Goal: Use online tool/utility: Utilize a website feature to perform a specific function

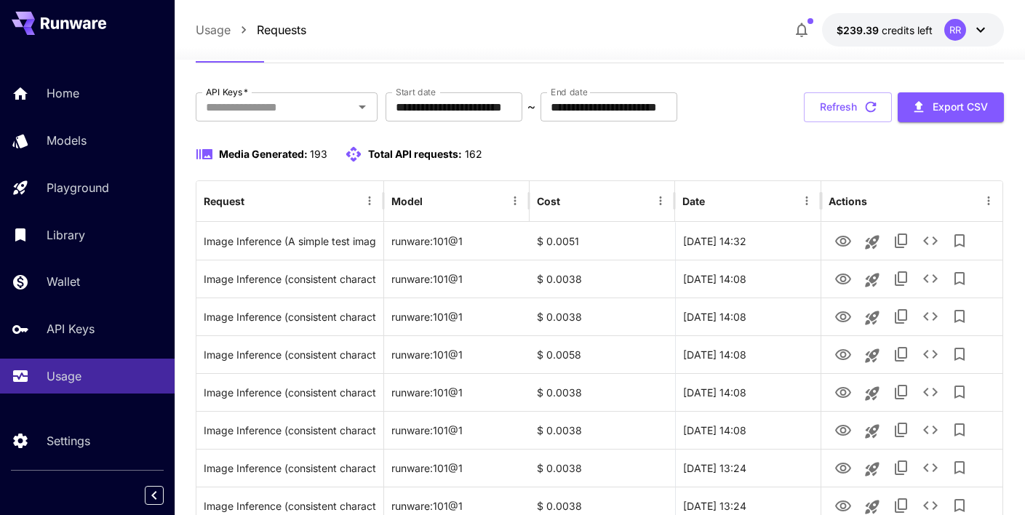
scroll to position [64, 0]
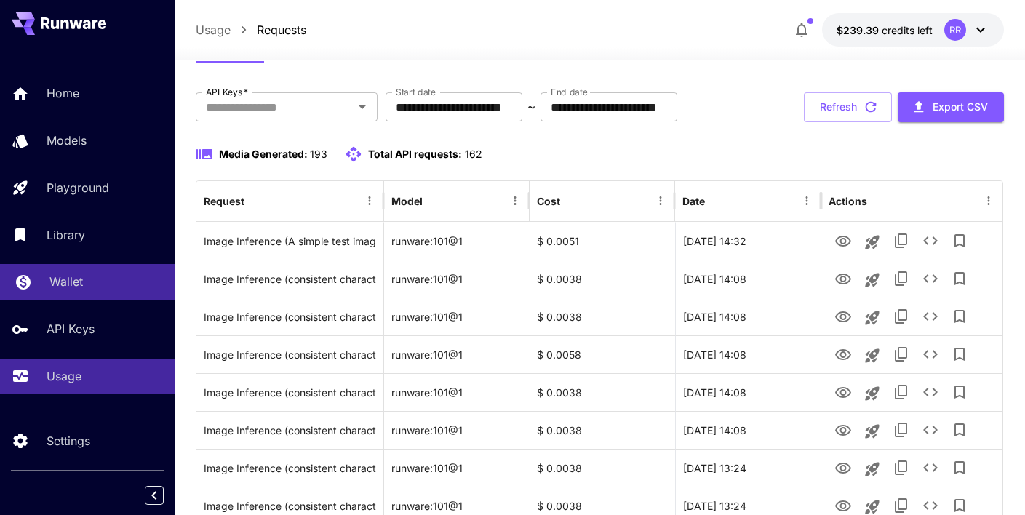
click at [60, 274] on p "Wallet" at bounding box center [65, 281] width 33 height 17
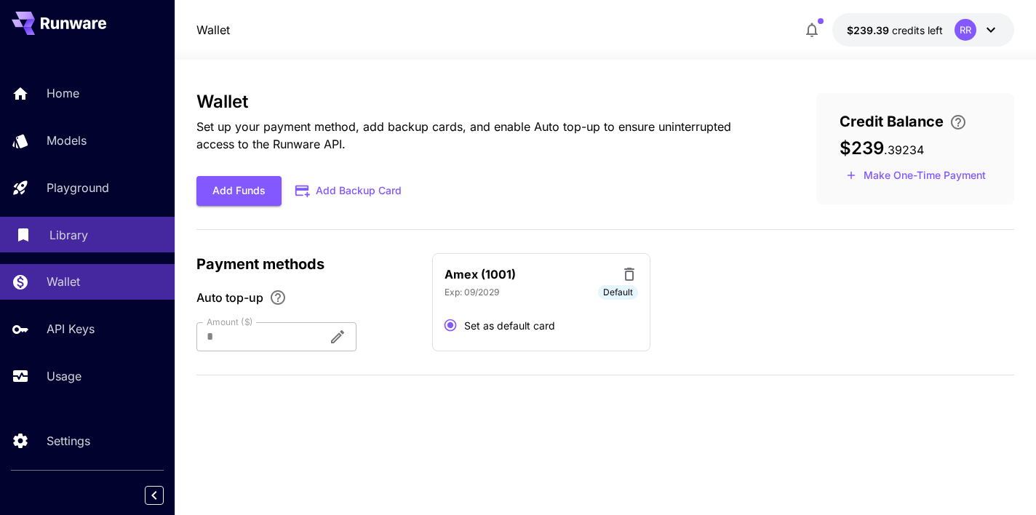
click at [65, 241] on p "Library" at bounding box center [68, 234] width 39 height 17
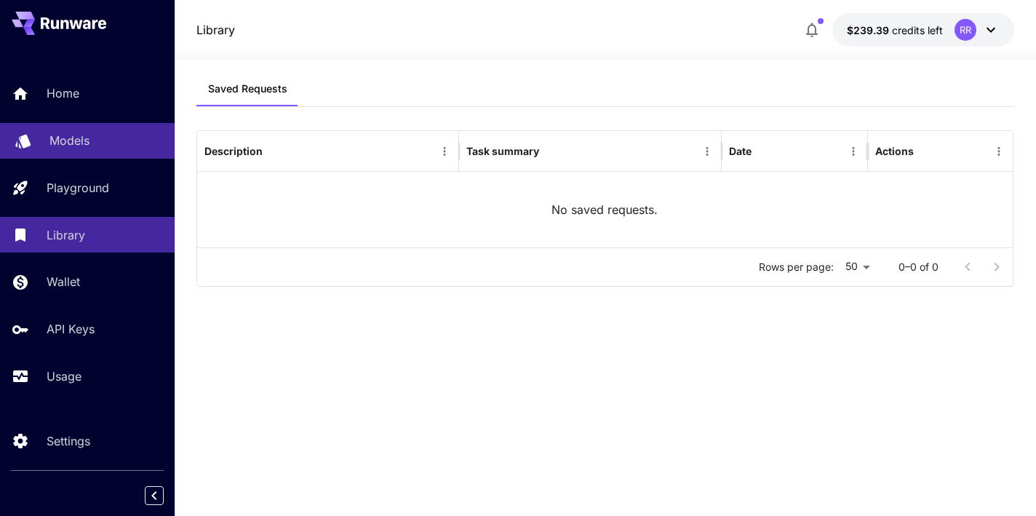
click at [63, 135] on p "Models" at bounding box center [69, 140] width 40 height 17
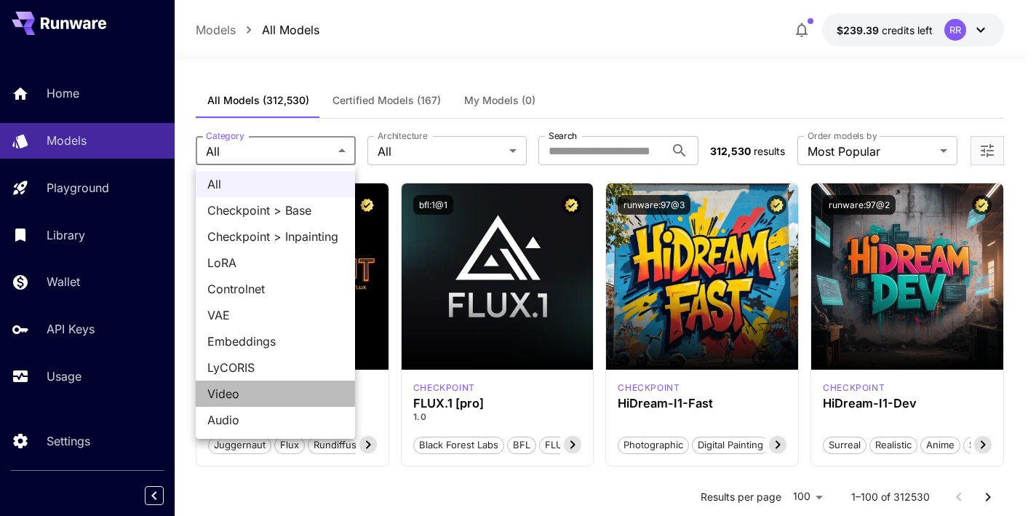
click at [277, 391] on span "Video" at bounding box center [275, 393] width 136 height 17
type input "*****"
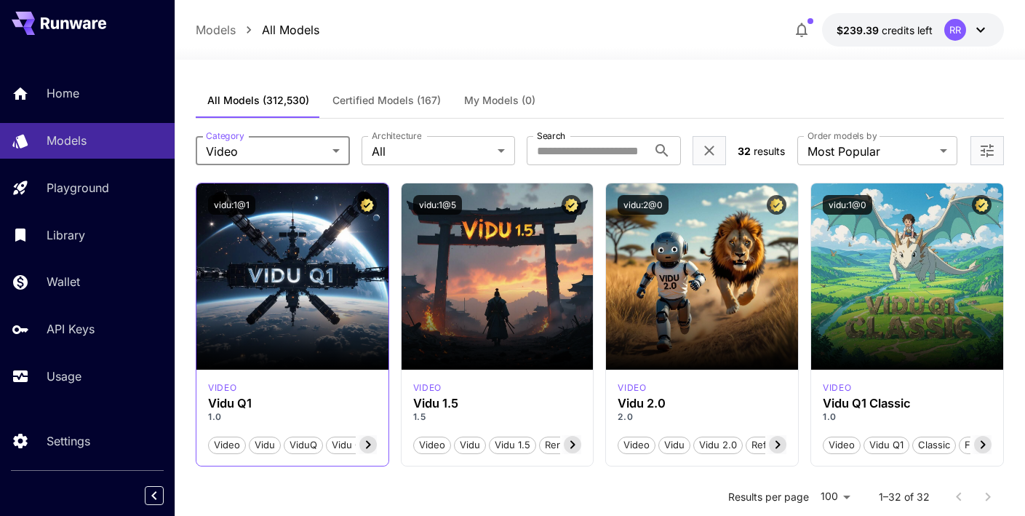
click at [372, 445] on icon at bounding box center [367, 444] width 17 height 17
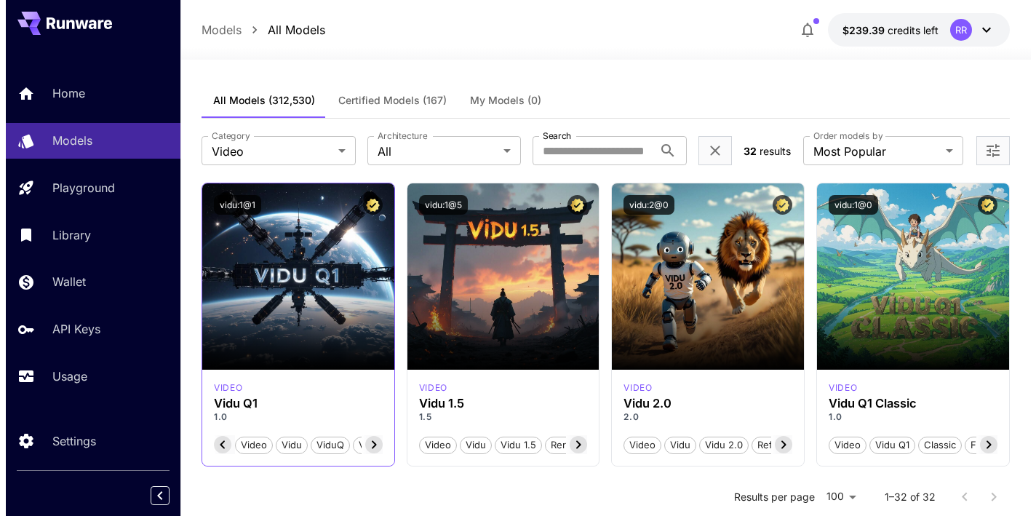
scroll to position [0, 146]
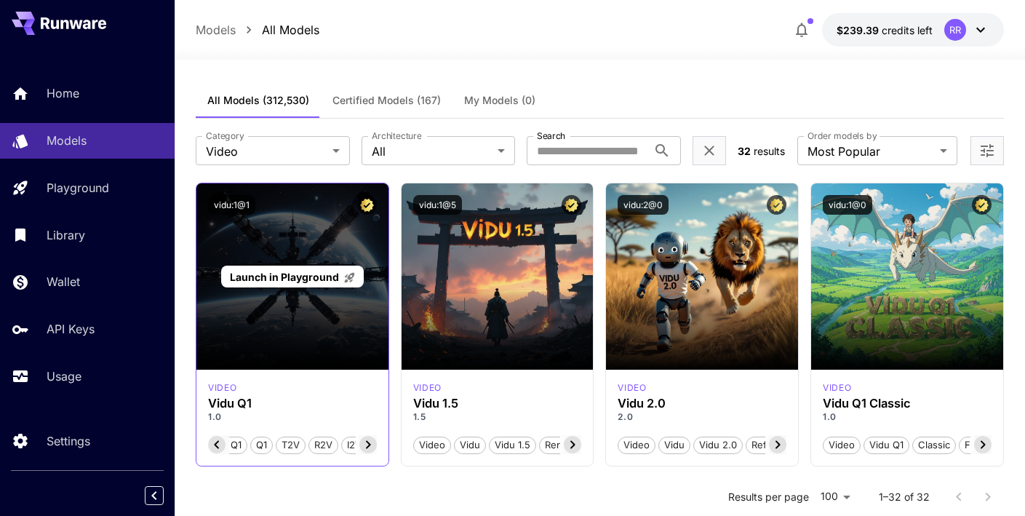
click at [306, 306] on div "Launch in Playground" at bounding box center [292, 276] width 192 height 186
click at [297, 269] on p "Launch in Playground" at bounding box center [293, 276] width 126 height 15
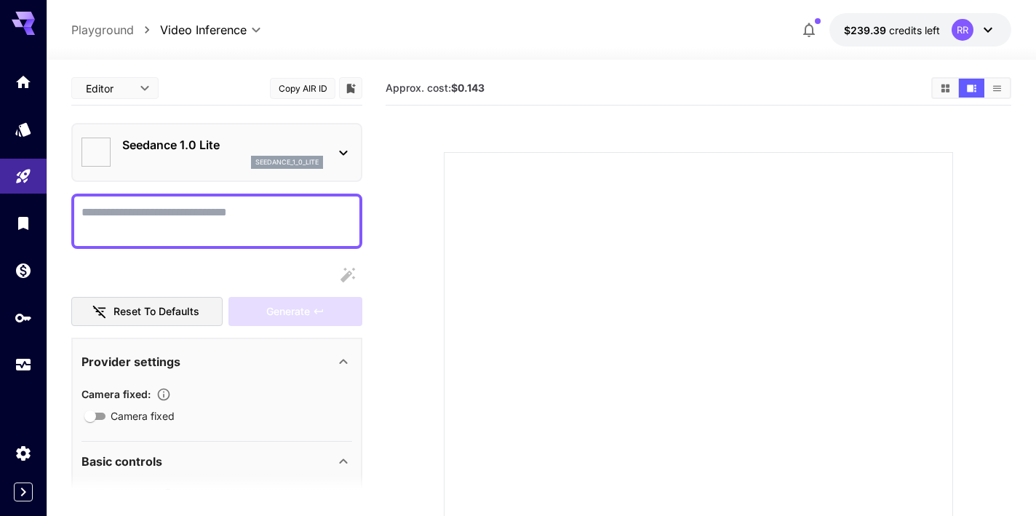
type input "**********"
type input "****"
type input "*"
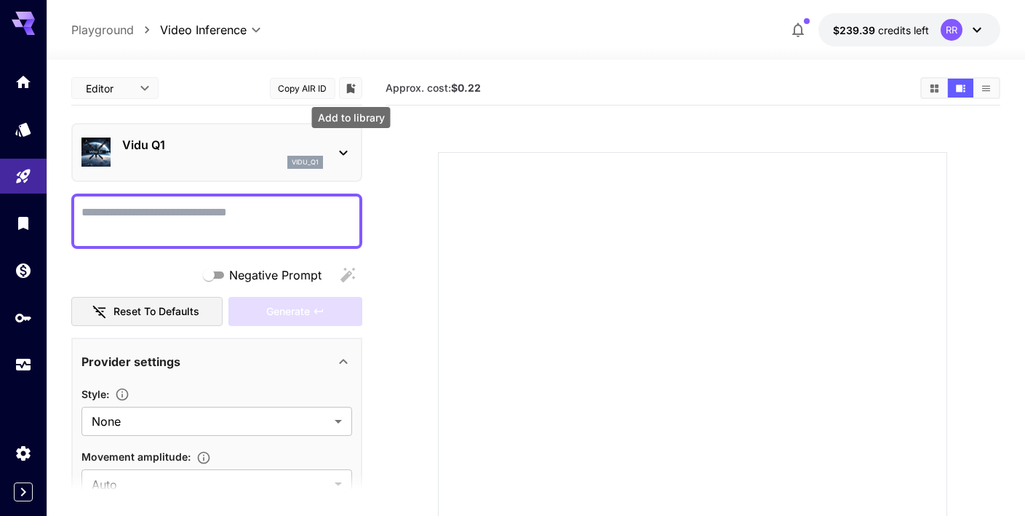
click at [349, 86] on icon "Add to library" at bounding box center [350, 88] width 9 height 9
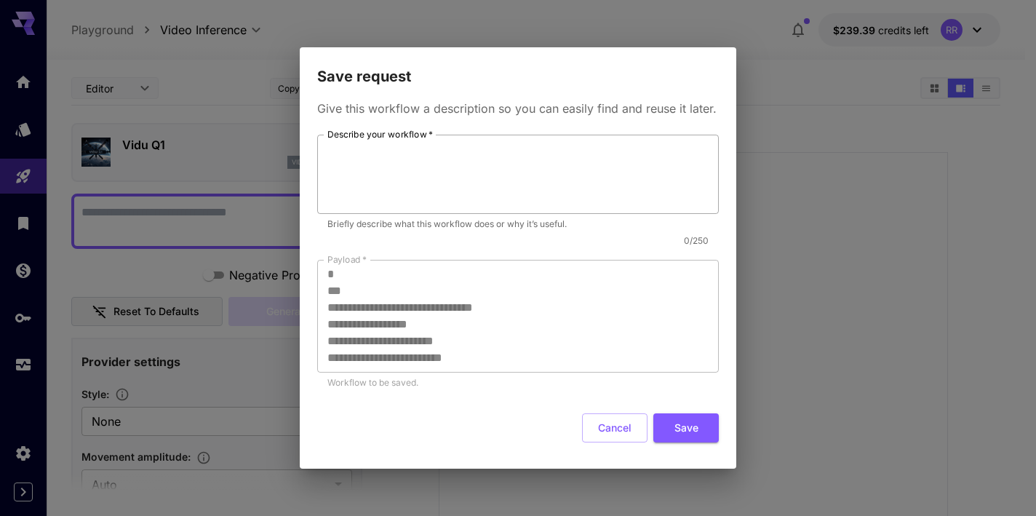
click at [370, 162] on textarea "Describe your workflow   *" at bounding box center [517, 173] width 381 height 67
type textarea "*"
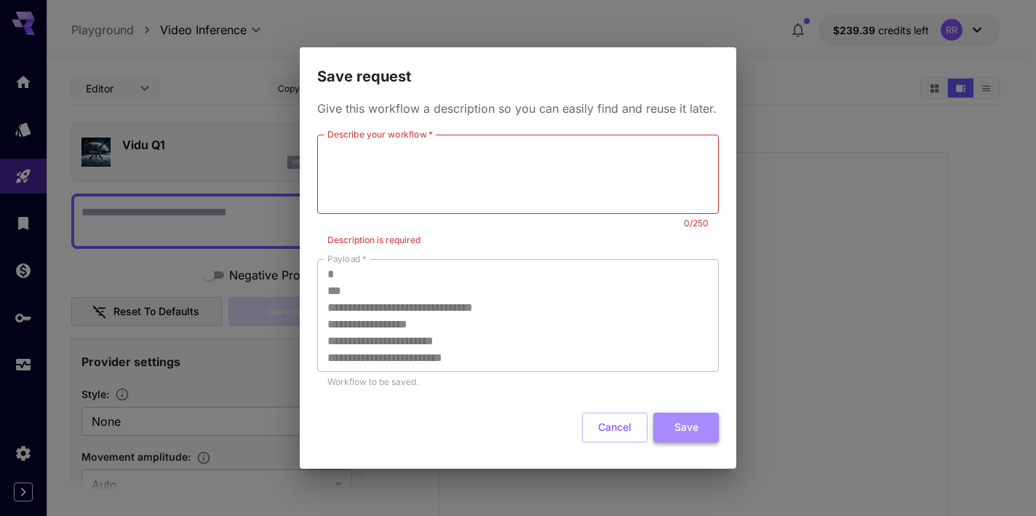
click at [685, 437] on button "Save" at bounding box center [685, 428] width 65 height 30
click at [684, 419] on button "Save" at bounding box center [685, 428] width 65 height 30
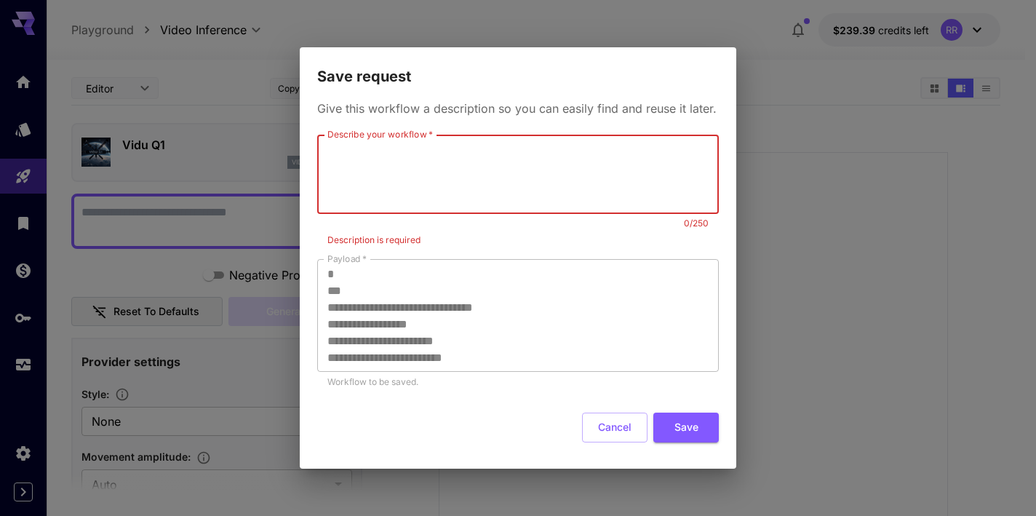
click at [451, 106] on p "Give this workflow a description so you can easily find and reuse it later." at bounding box center [518, 108] width 402 height 17
click at [416, 156] on textarea "Describe your workflow   *" at bounding box center [517, 174] width 381 height 67
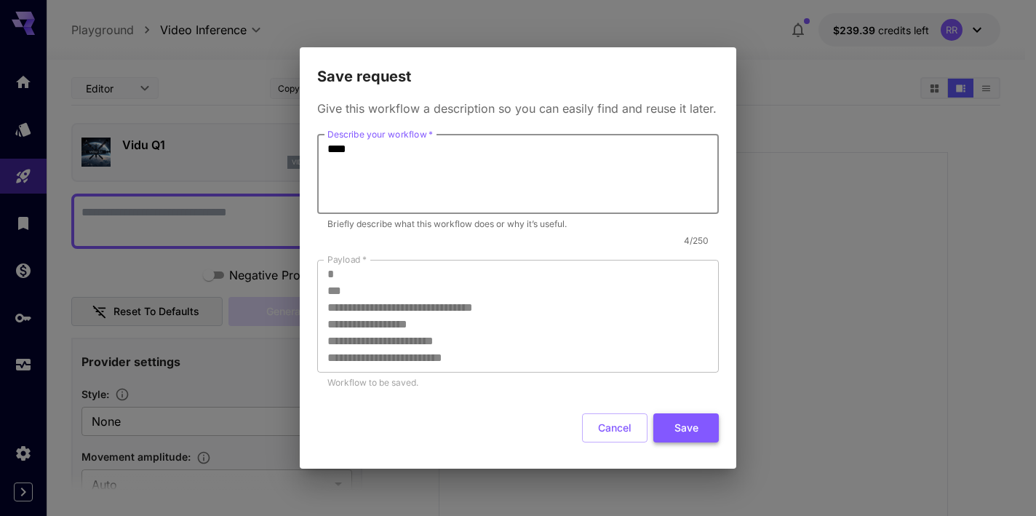
type textarea "****"
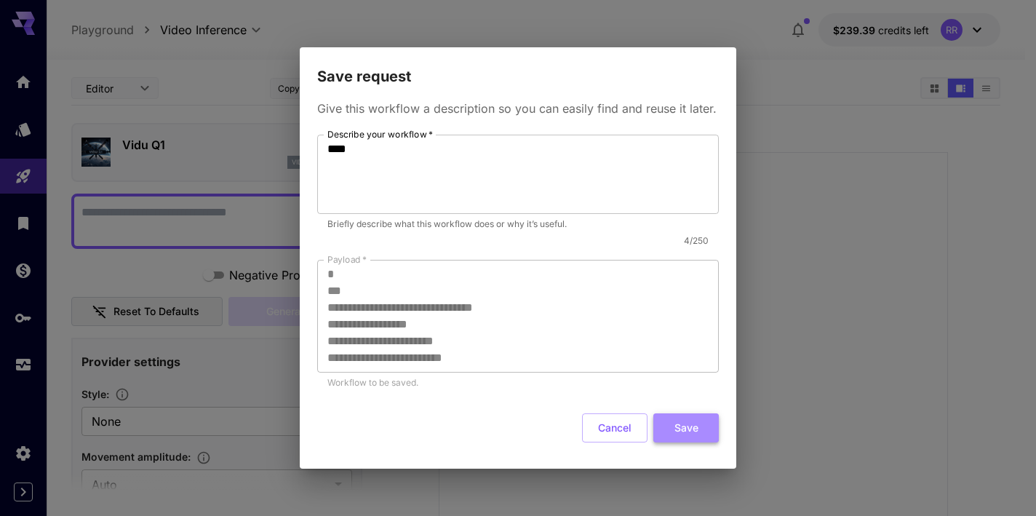
click at [689, 428] on button "Save" at bounding box center [685, 428] width 65 height 30
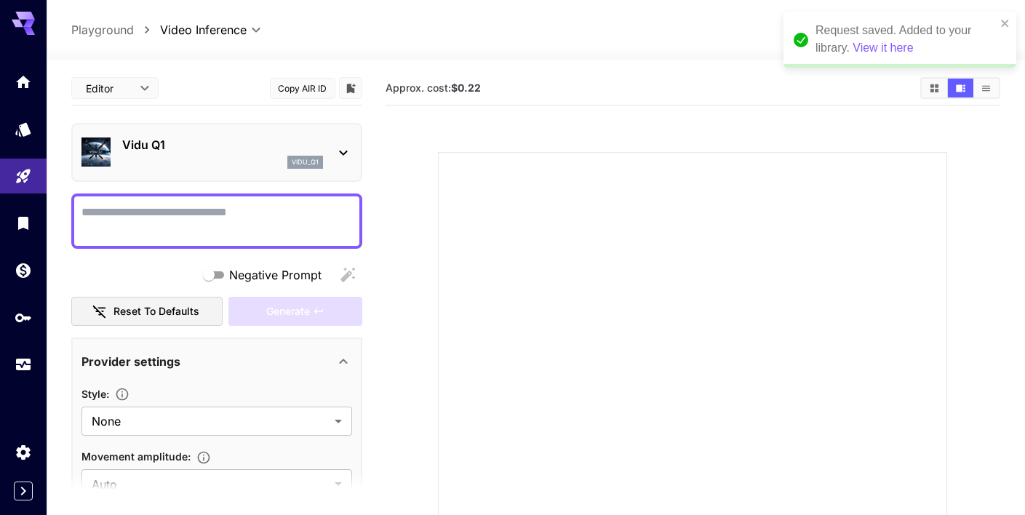
click at [212, 137] on p "Vidu Q1" at bounding box center [222, 144] width 201 height 17
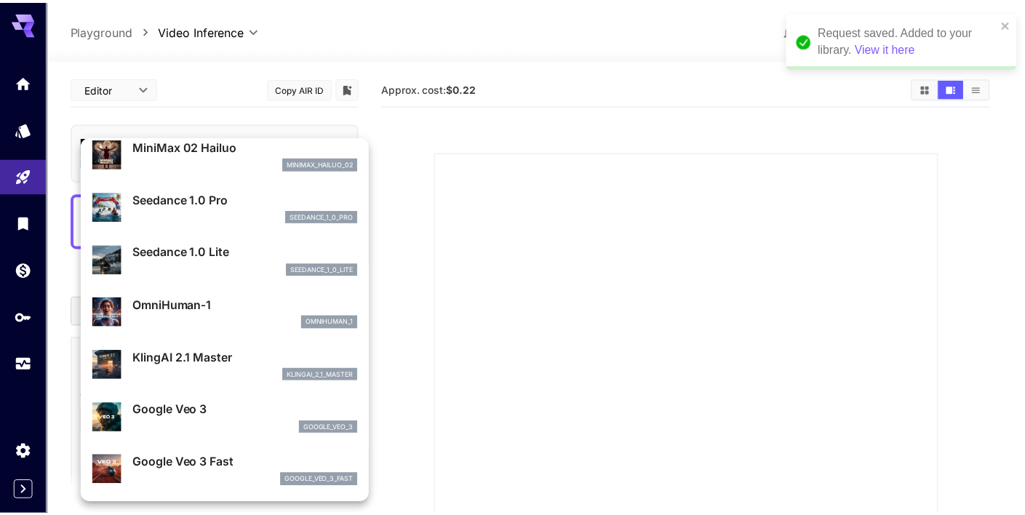
scroll to position [64, 0]
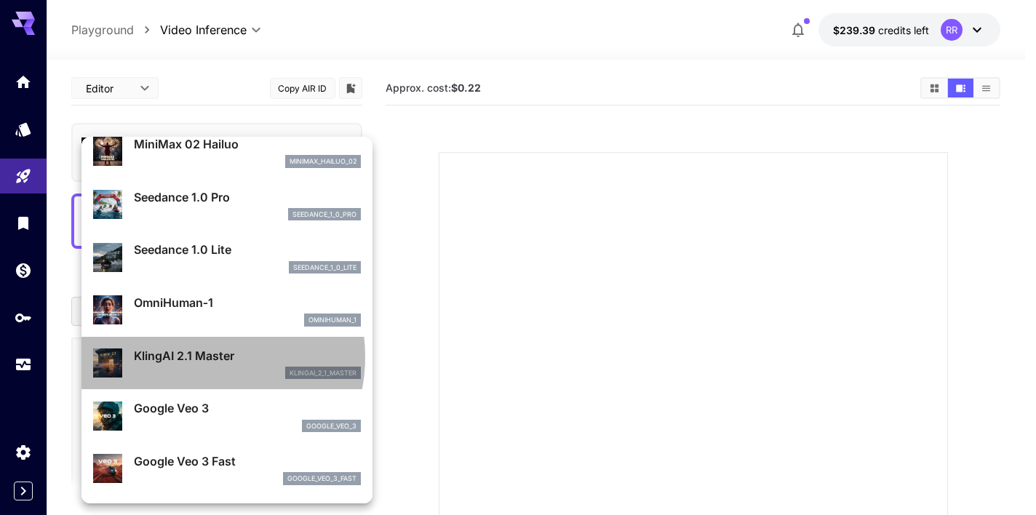
click at [196, 356] on p "KlingAI 2.1 Master" at bounding box center [247, 355] width 227 height 17
type input "**********"
type input "****"
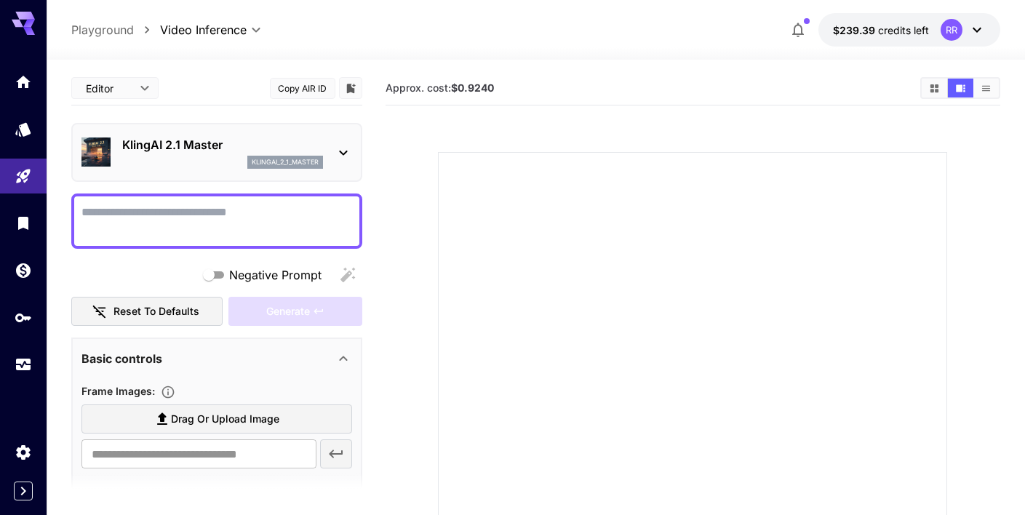
scroll to position [0, 0]
click at [307, 90] on button "Copy AIR ID" at bounding box center [302, 88] width 65 height 21
click at [24, 122] on icon "Models" at bounding box center [24, 124] width 17 height 17
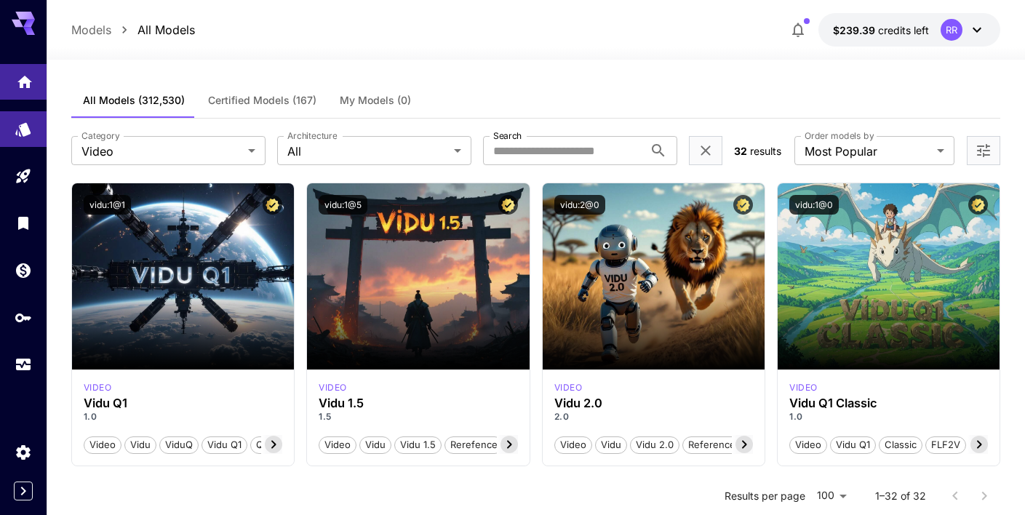
click at [15, 78] on link at bounding box center [23, 82] width 47 height 36
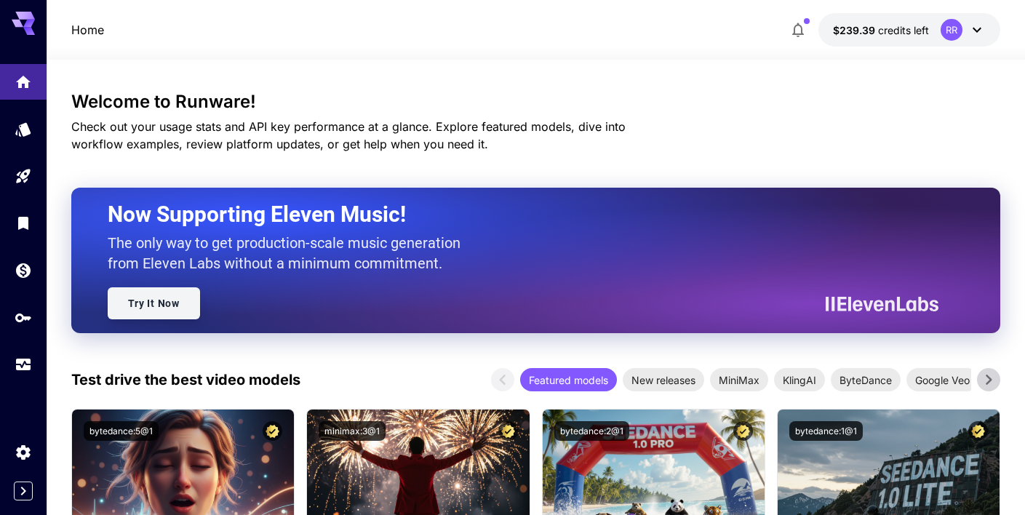
click at [172, 304] on link "Try It Now" at bounding box center [154, 303] width 92 height 32
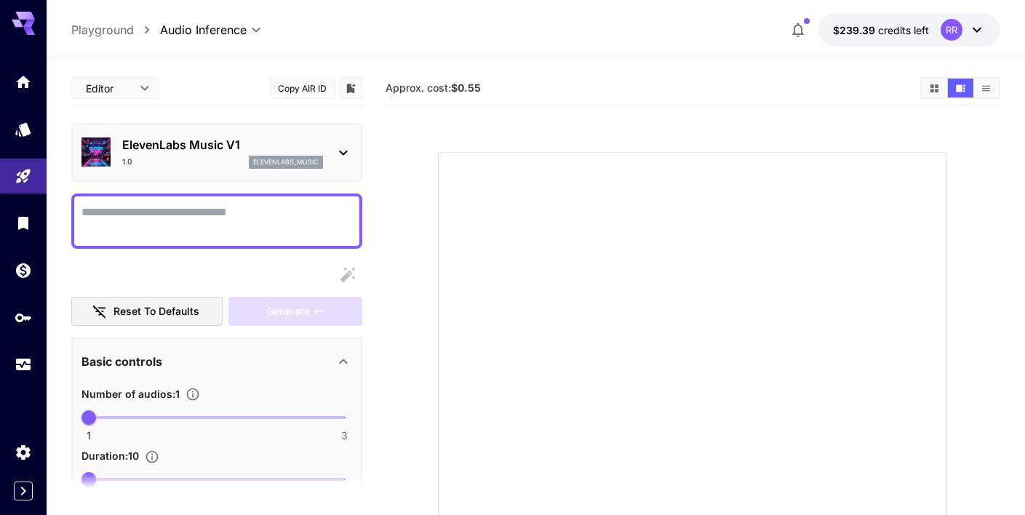
click at [220, 147] on p "ElevenLabs Music V1" at bounding box center [222, 144] width 201 height 17
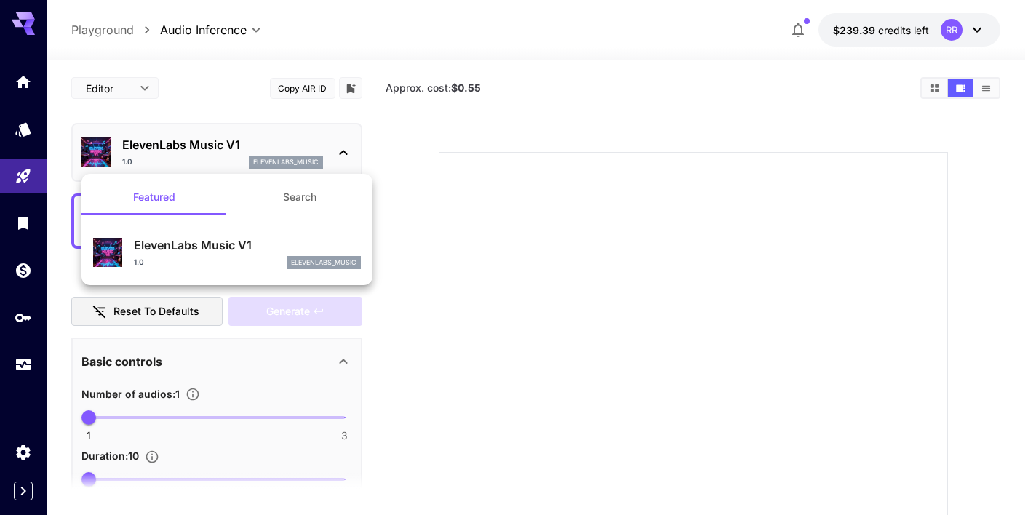
click at [535, 119] on div at bounding box center [518, 257] width 1036 height 515
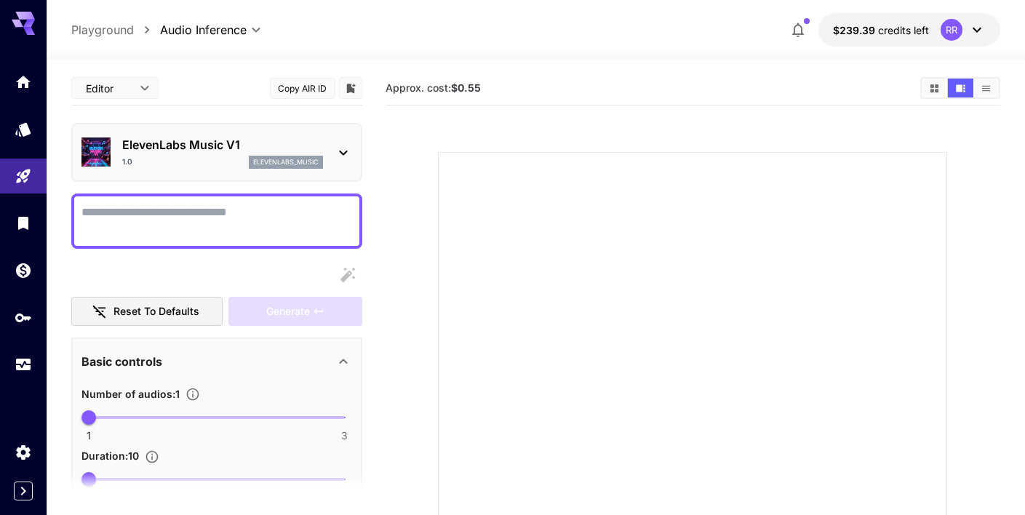
scroll to position [9, 0]
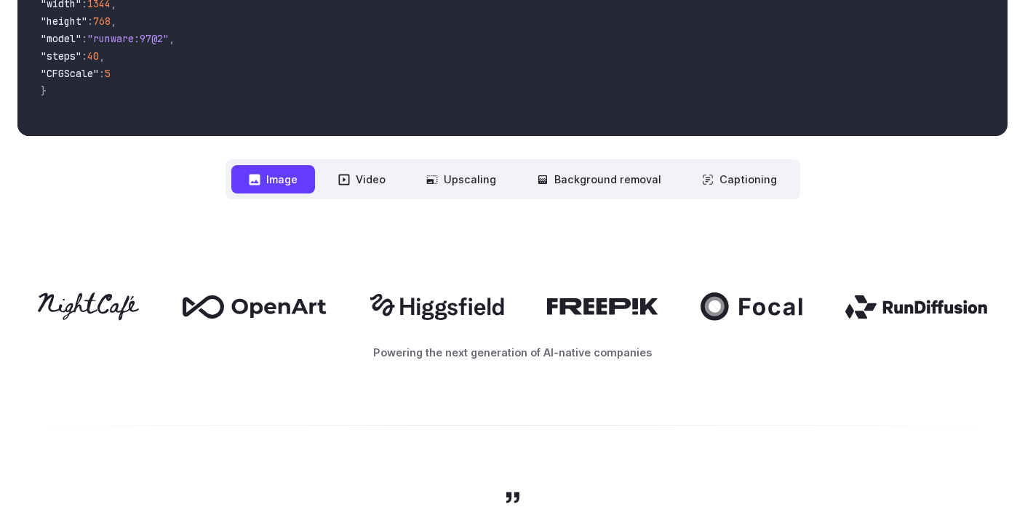
scroll to position [683, 0]
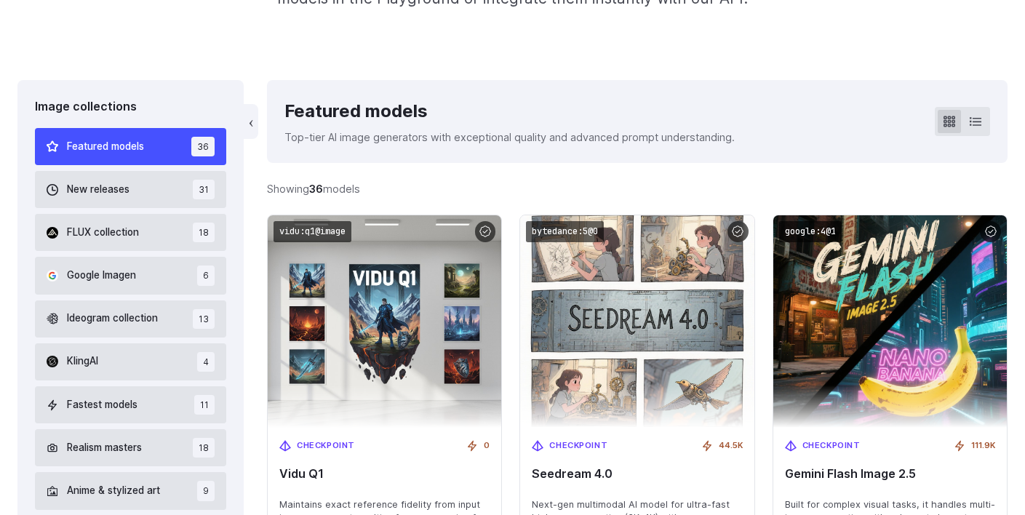
scroll to position [359, 0]
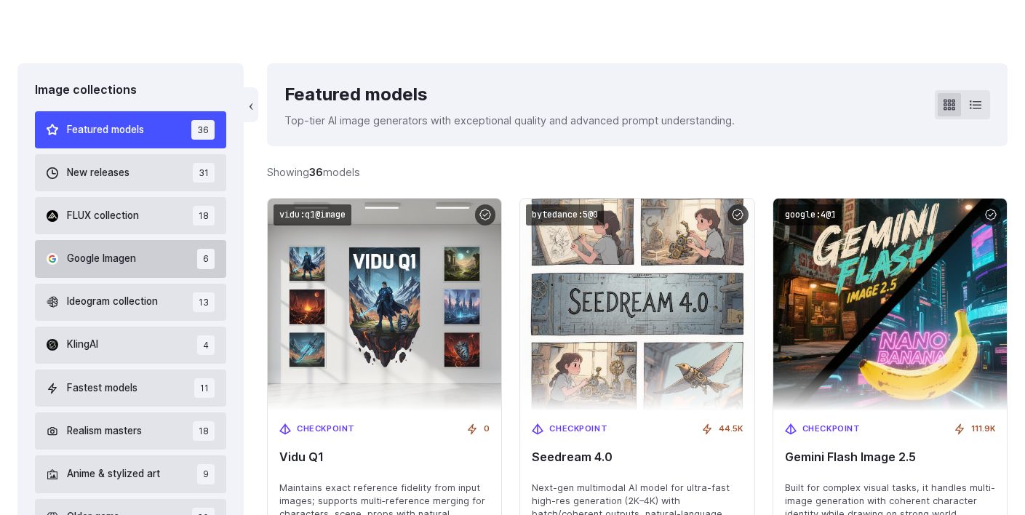
click at [144, 248] on button "Google Imagen 6" at bounding box center [130, 258] width 191 height 37
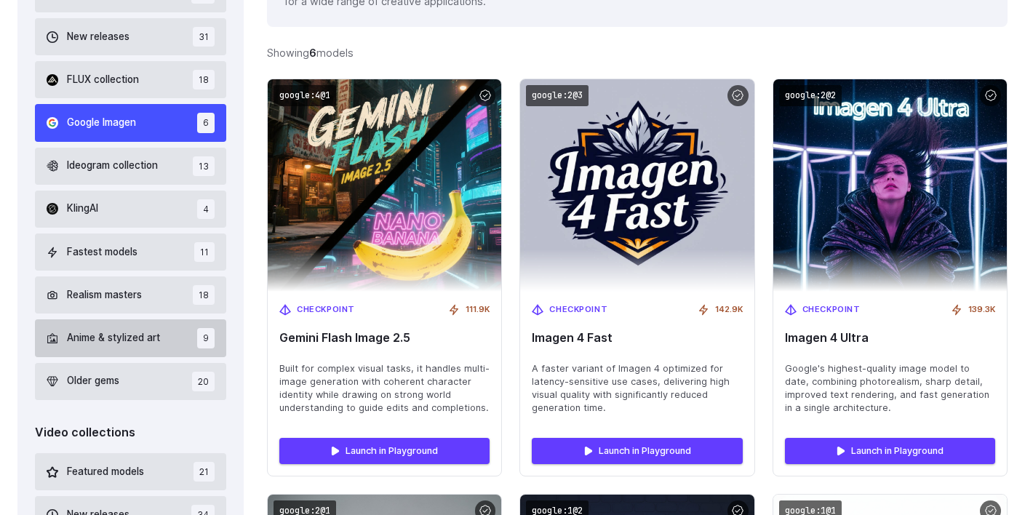
scroll to position [501, 0]
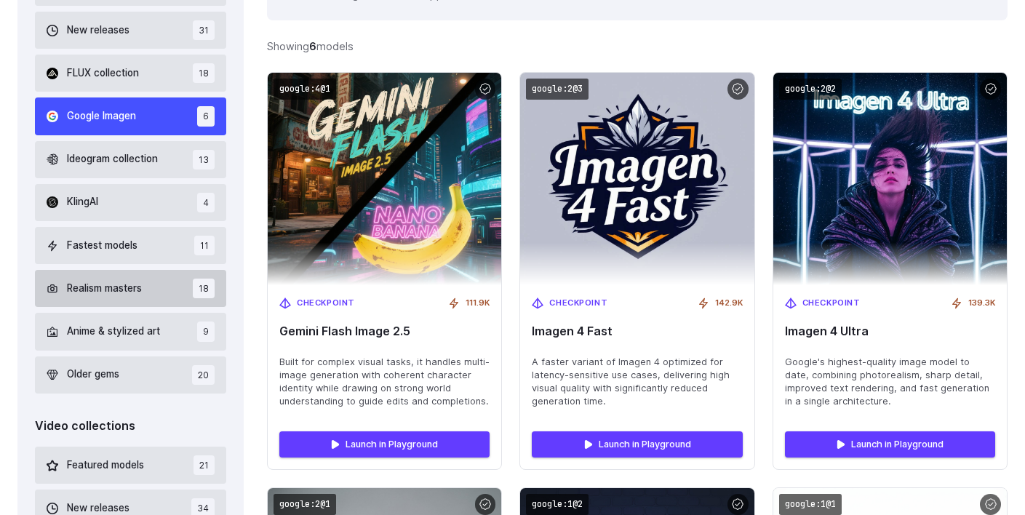
click at [135, 284] on span "Realism masters" at bounding box center [104, 289] width 75 height 16
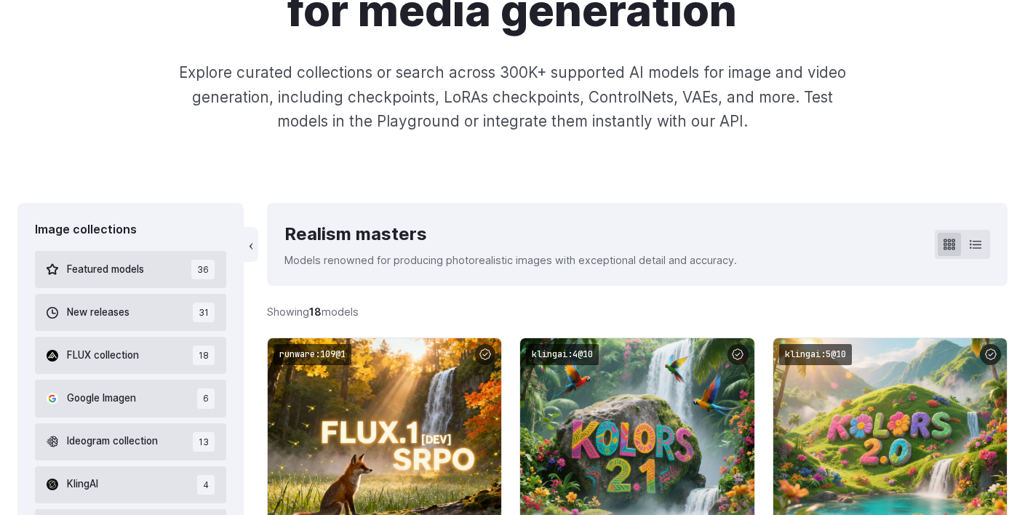
scroll to position [218, 0]
click at [100, 231] on div "Image collections" at bounding box center [130, 230] width 191 height 19
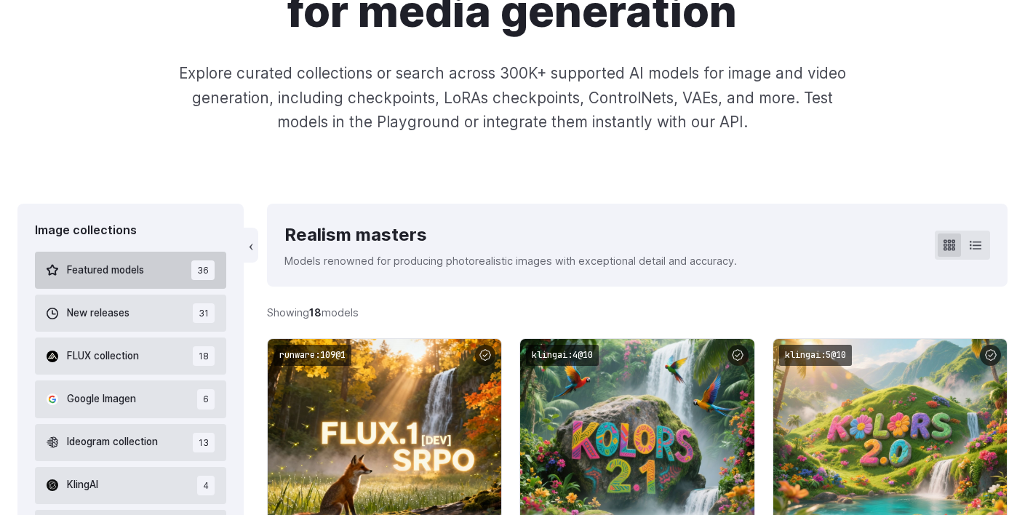
click at [141, 261] on button "Featured models 36" at bounding box center [130, 270] width 191 height 37
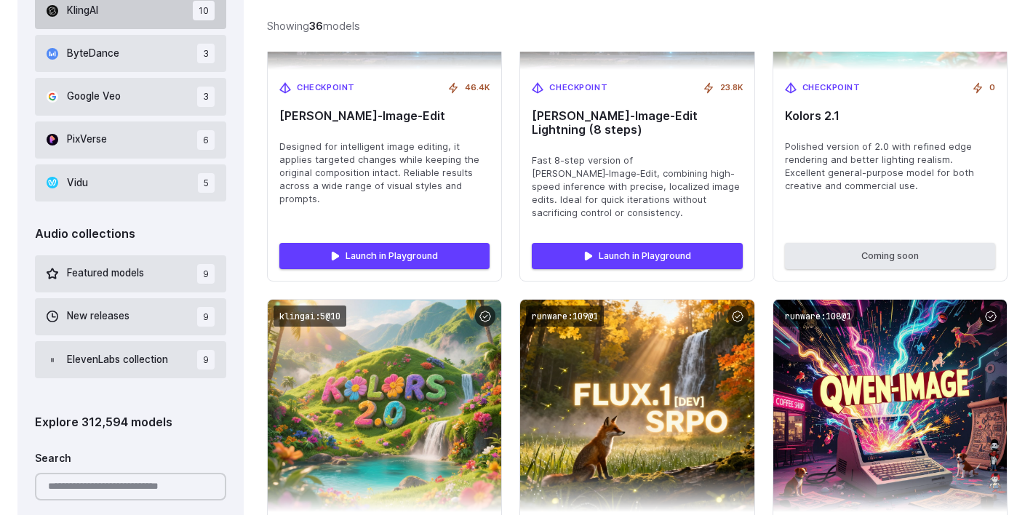
scroll to position [1127, 0]
